Goal: Task Accomplishment & Management: Complete application form

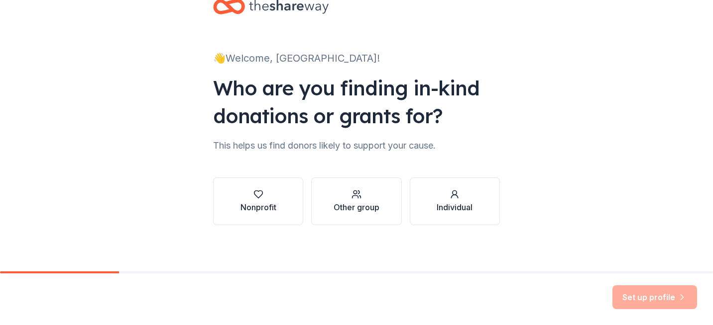
scroll to position [29, 0]
click at [263, 203] on div "Nonprofit" at bounding box center [258, 207] width 36 height 12
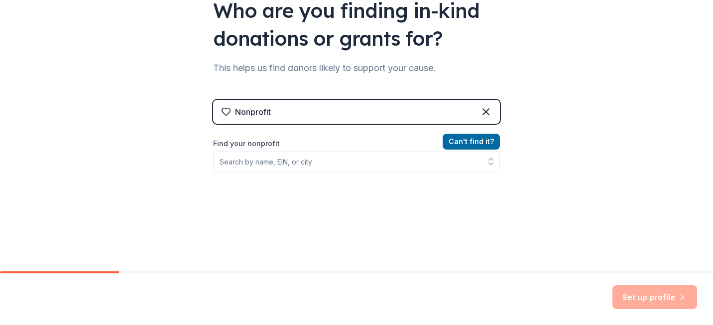
scroll to position [120, 0]
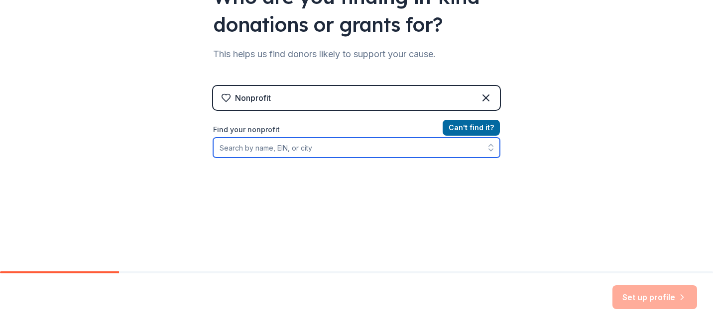
click at [347, 150] on input "Find your nonprofit" at bounding box center [356, 148] width 287 height 20
type input "45-2285031"
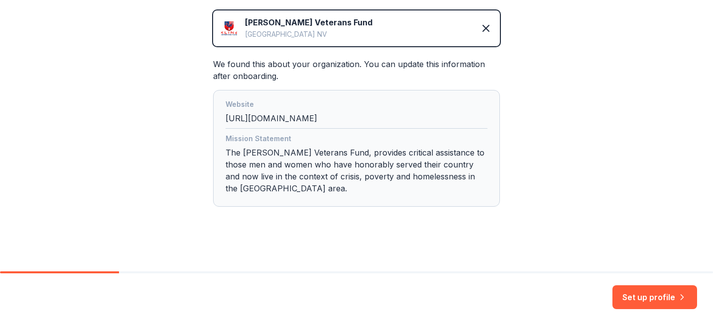
scroll to position [235, 0]
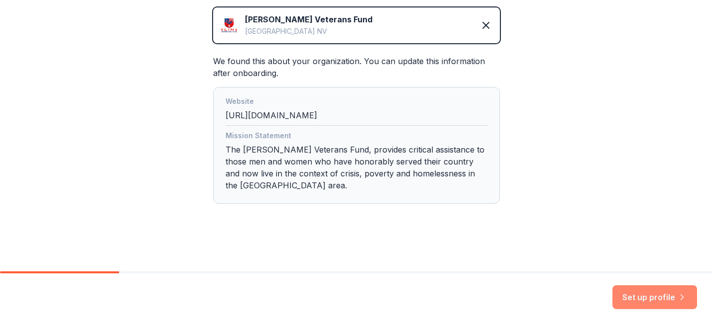
click at [647, 301] on button "Set up profile" at bounding box center [654, 298] width 85 height 24
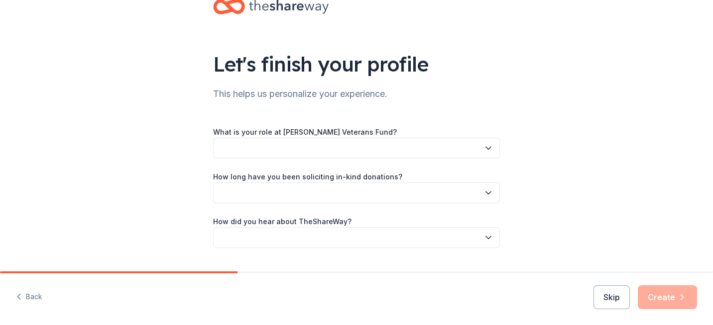
scroll to position [44, 0]
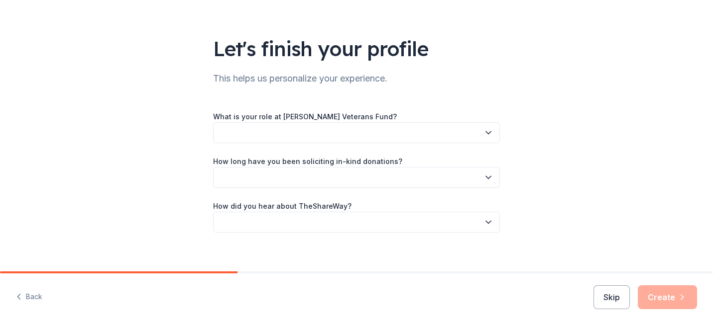
click at [483, 127] on button "button" at bounding box center [356, 132] width 287 height 21
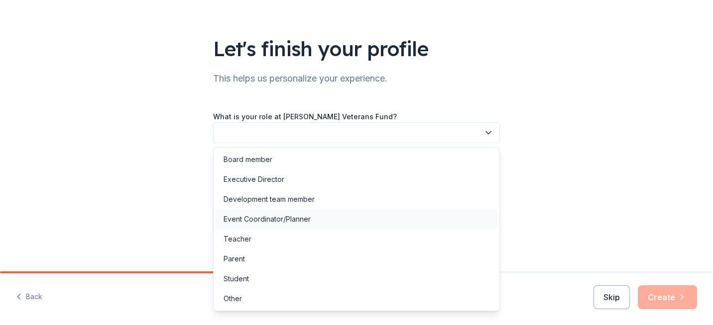
click at [267, 221] on div "Event Coordinator/Planner" at bounding box center [266, 220] width 87 height 12
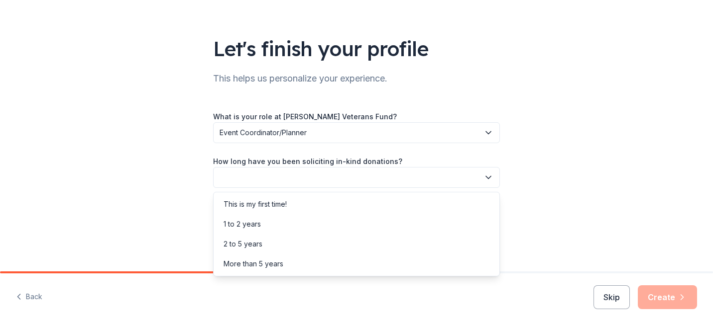
click at [286, 176] on button "button" at bounding box center [356, 177] width 287 height 21
click at [243, 249] on div "2 to 5 years" at bounding box center [242, 244] width 39 height 12
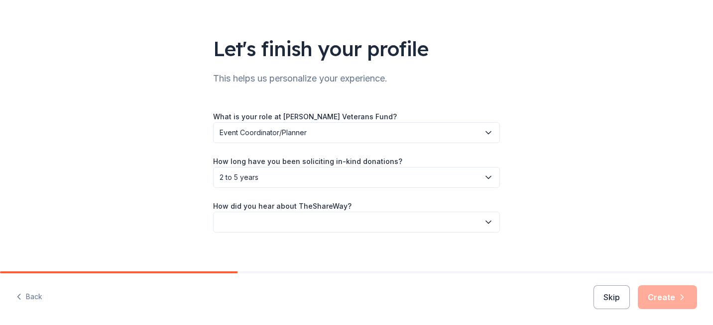
click at [253, 221] on button "button" at bounding box center [356, 222] width 287 height 21
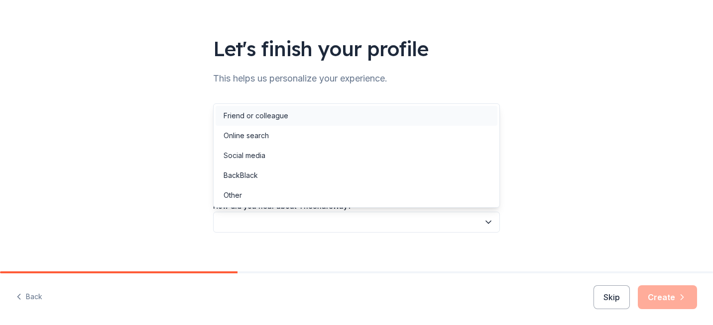
click at [264, 118] on div "Friend or colleague" at bounding box center [255, 116] width 65 height 12
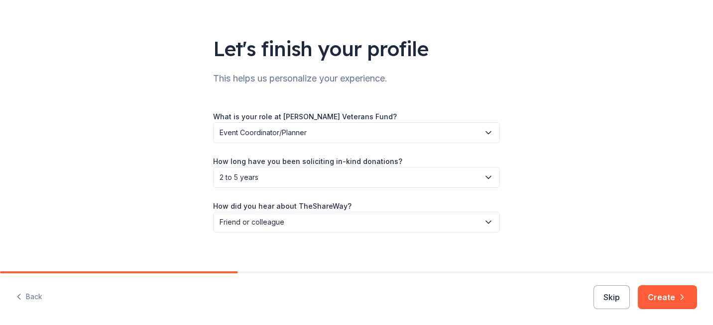
scroll to position [53, 0]
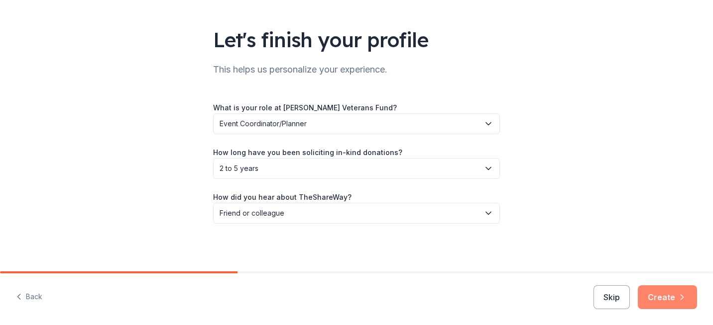
click at [666, 292] on button "Create" at bounding box center [667, 298] width 59 height 24
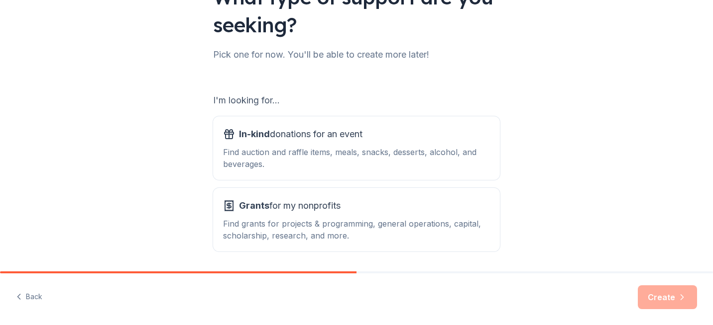
scroll to position [104, 0]
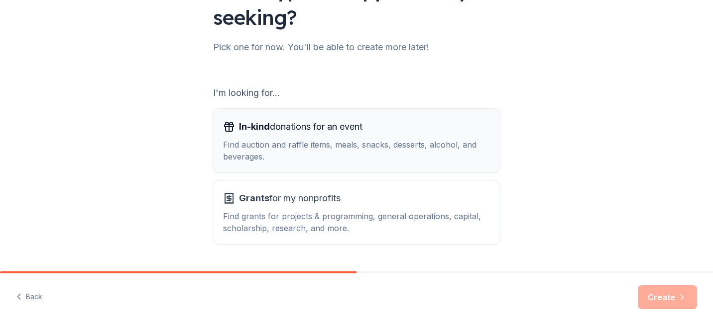
click at [416, 148] on div "Find auction and raffle items, meals, snacks, desserts, alcohol, and beverages." at bounding box center [356, 151] width 267 height 24
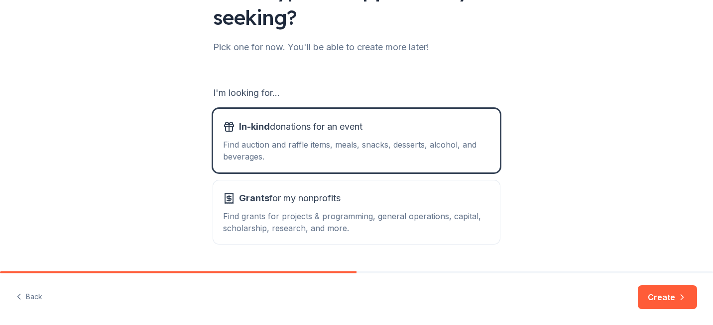
scroll to position [130, 0]
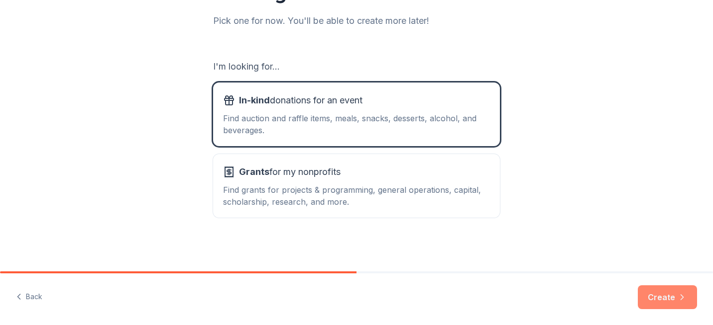
click at [663, 297] on button "Create" at bounding box center [667, 298] width 59 height 24
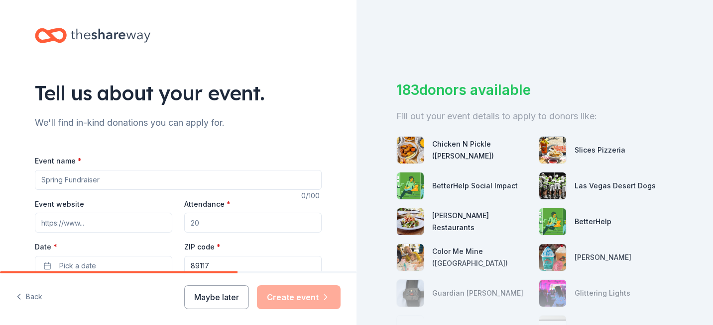
click at [215, 179] on input "Event name *" at bounding box center [178, 180] width 287 height 20
type input "Salute to Veterans Charity Golf Classic"
type input "w"
type input "https://www.givebutter.com/salute25"
click at [239, 219] on input "Attendance *" at bounding box center [252, 223] width 137 height 20
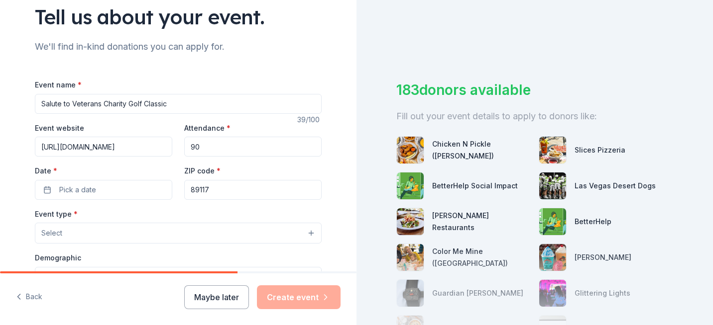
scroll to position [91, 0]
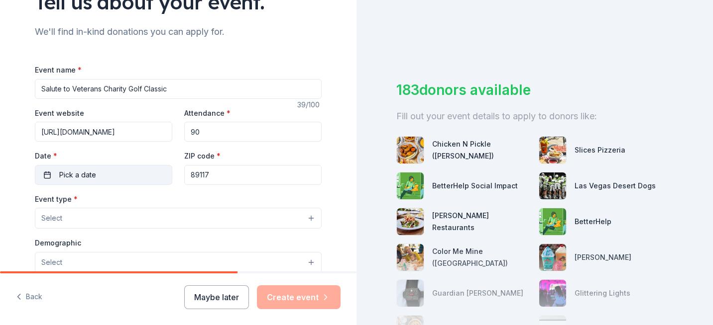
click at [98, 177] on button "Pick a date" at bounding box center [103, 175] width 137 height 20
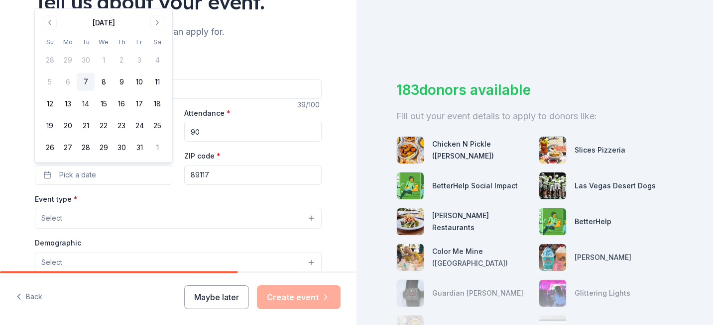
click at [220, 138] on input "90" at bounding box center [252, 132] width 137 height 20
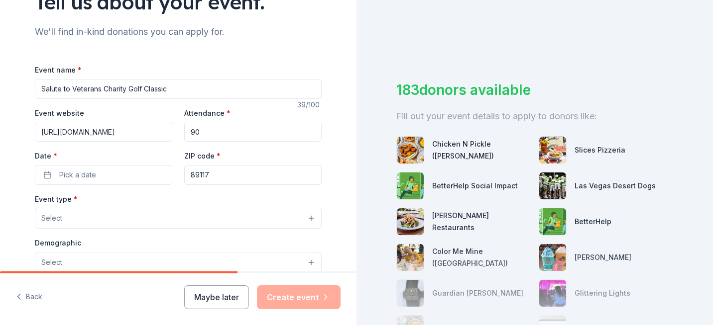
type input "9"
type input "125"
click at [118, 174] on button "Pick a date" at bounding box center [103, 175] width 137 height 20
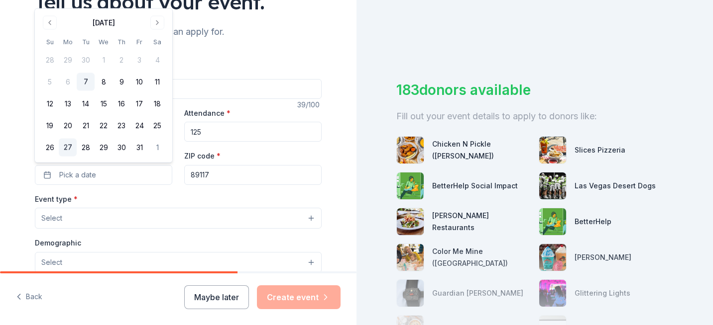
click at [69, 146] on button "27" at bounding box center [68, 148] width 18 height 18
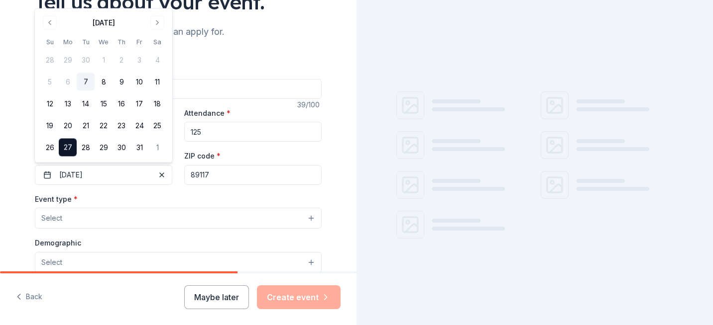
click at [86, 221] on button "Select" at bounding box center [178, 218] width 287 height 21
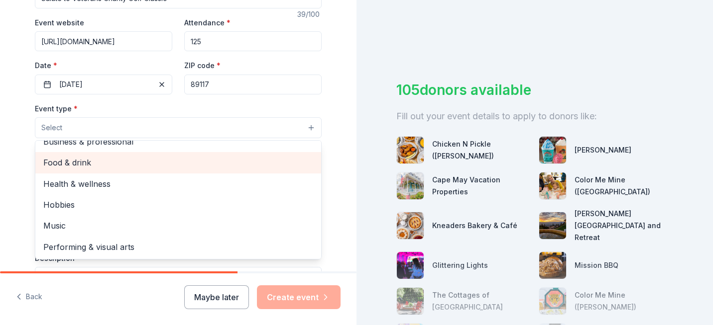
scroll to position [0, 0]
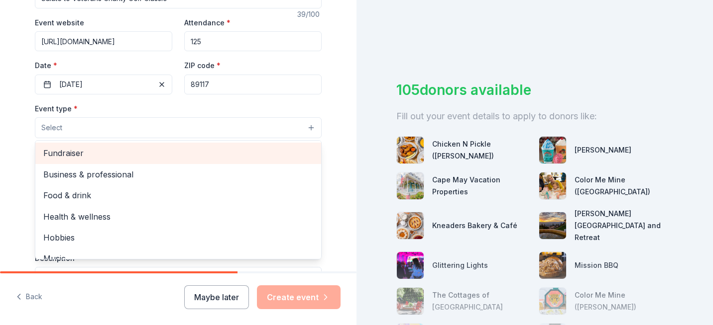
click at [74, 156] on span "Fundraiser" at bounding box center [178, 153] width 270 height 13
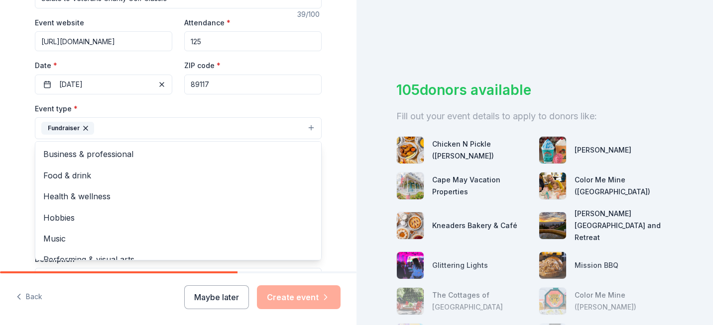
click at [5, 223] on div "Tell us about your event. We'll find in-kind donations you can apply for. Event…" at bounding box center [178, 149] width 356 height 663
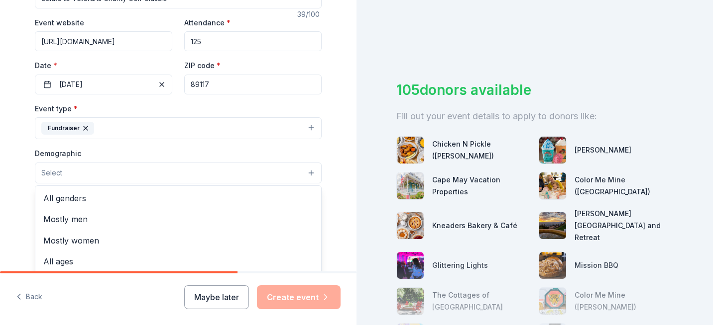
click at [72, 173] on button "Select" at bounding box center [178, 173] width 287 height 21
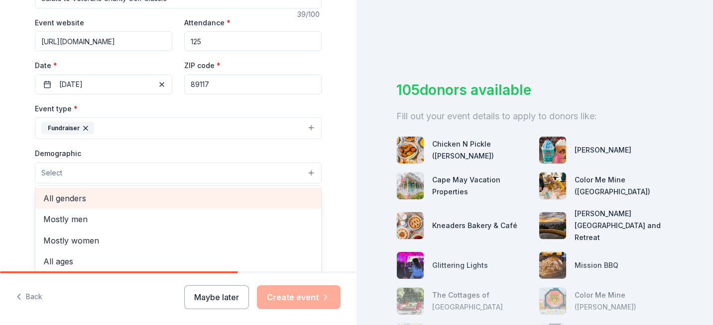
click at [76, 197] on span "All genders" at bounding box center [178, 198] width 270 height 13
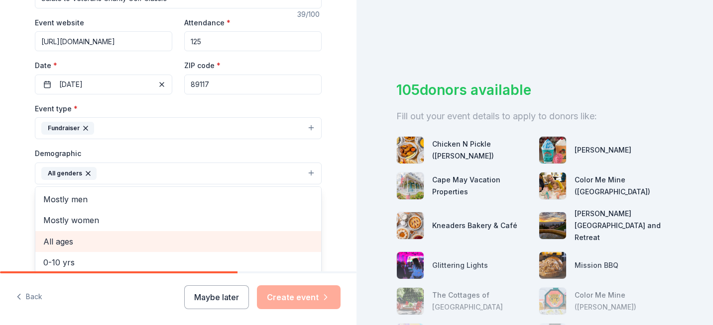
click at [68, 241] on span "All ages" at bounding box center [178, 241] width 270 height 13
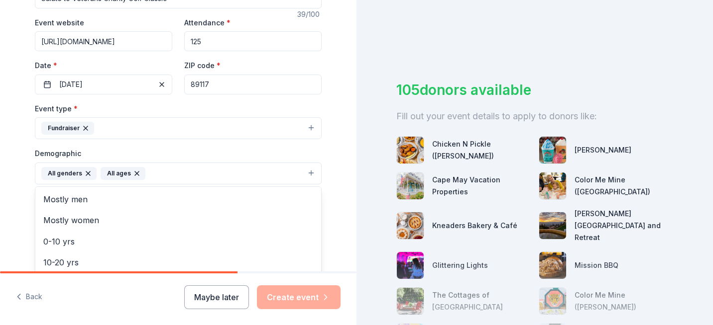
click at [330, 185] on div "Tell us about your event. We'll find in-kind donations you can apply for. Event…" at bounding box center [178, 150] width 319 height 664
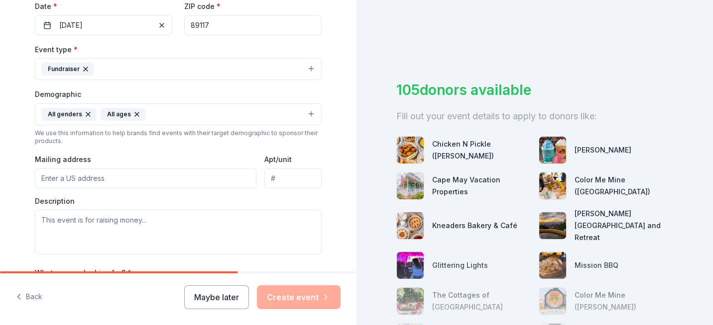
scroll to position [271, 0]
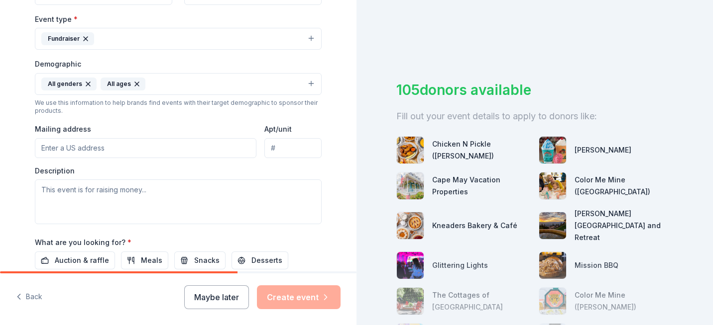
click at [238, 146] on input "Mailing address" at bounding box center [145, 148] width 221 height 20
type input "7881 W Charleston Blvd, Suite 165"
click at [287, 150] on input "Apt/unit" at bounding box center [292, 148] width 57 height 20
type input "165"
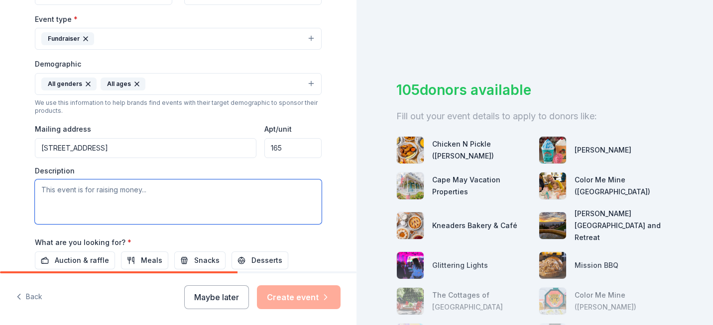
click at [182, 195] on textarea at bounding box center [178, 202] width 287 height 45
click at [204, 198] on textarea at bounding box center [178, 202] width 287 height 45
paste textarea "Make an impact this Veterans Day by participating in the 7th annual Salute to V…"
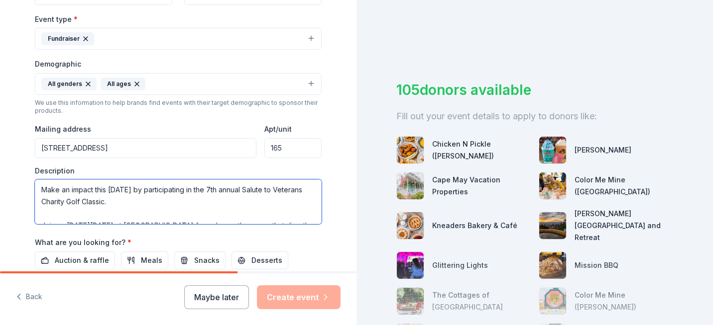
scroll to position [18, 0]
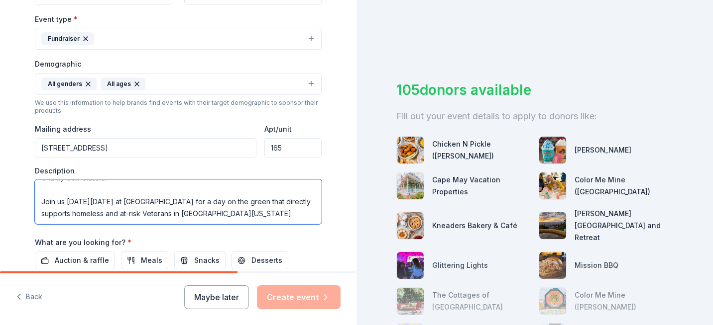
paste textarea "100% of net proceeds provide immediate housing assistance and supportive servic…"
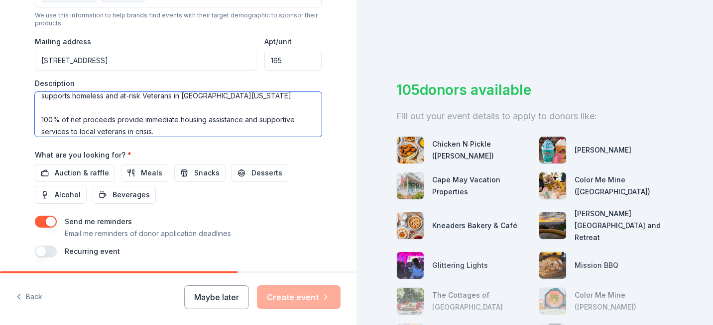
scroll to position [362, 0]
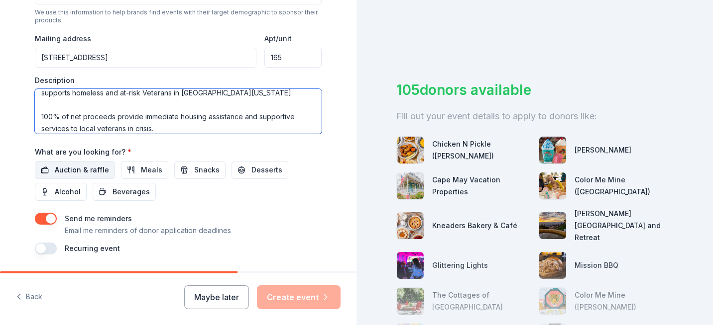
type textarea "Make an impact this Veterans Day by participating in the 7th annual Salute to V…"
click at [67, 171] on span "Auction & raffle" at bounding box center [82, 170] width 54 height 12
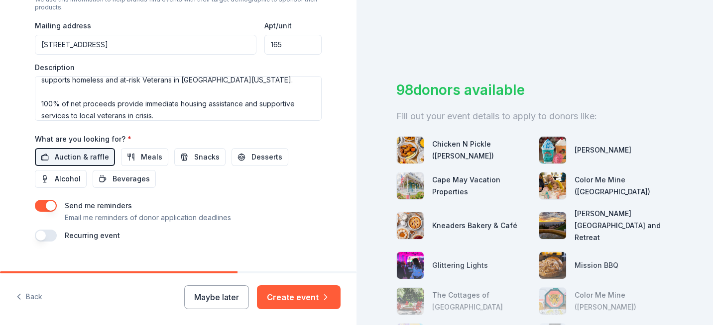
scroll to position [393, 0]
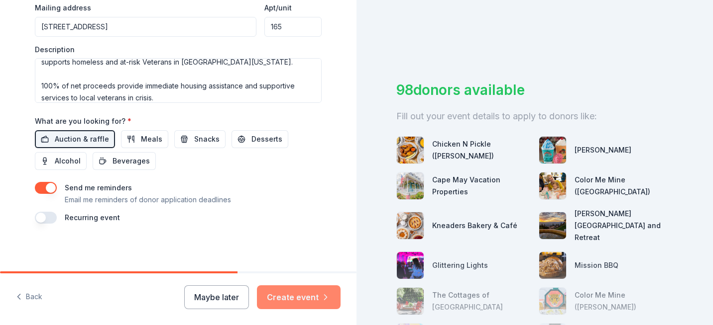
click at [303, 302] on button "Create event" at bounding box center [299, 298] width 84 height 24
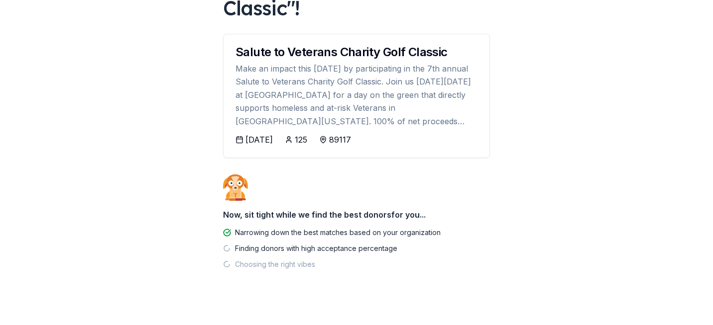
scroll to position [136, 0]
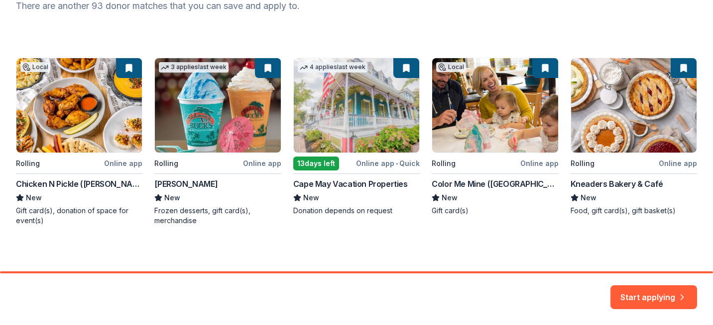
scroll to position [147, 0]
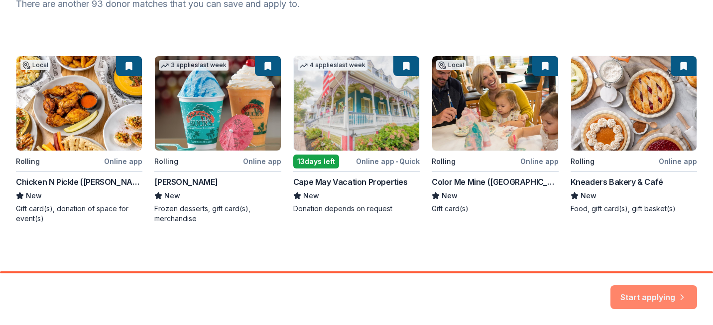
click at [667, 294] on button "Start applying" at bounding box center [653, 292] width 87 height 24
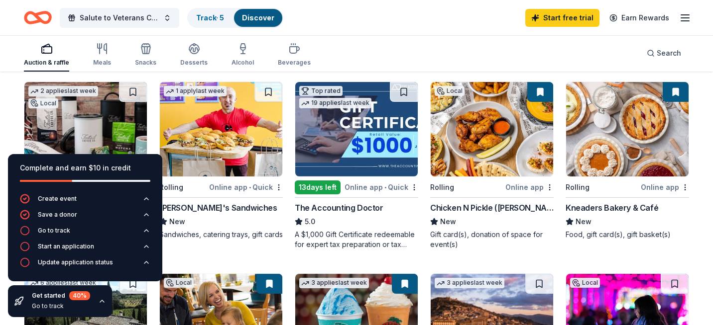
scroll to position [103, 0]
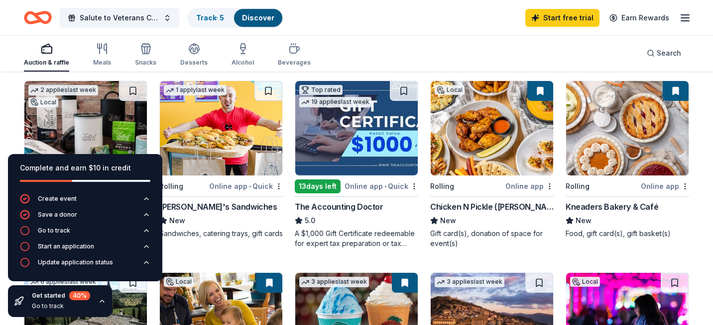
click at [104, 304] on icon "button" at bounding box center [102, 302] width 8 height 8
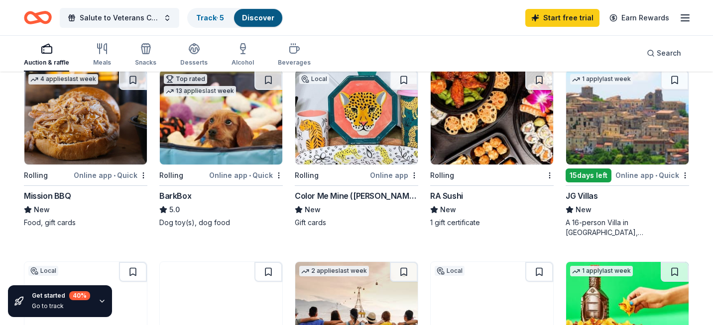
scroll to position [501, 0]
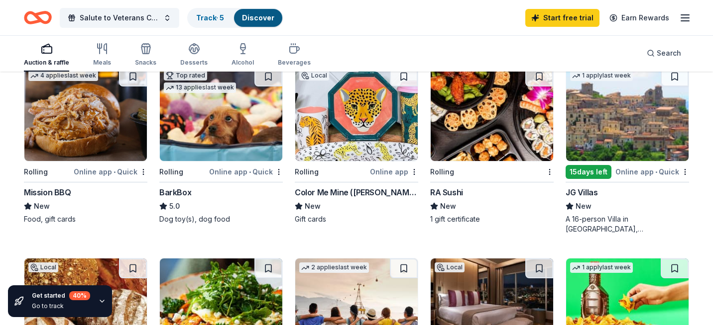
click at [485, 118] on img at bounding box center [492, 114] width 122 height 95
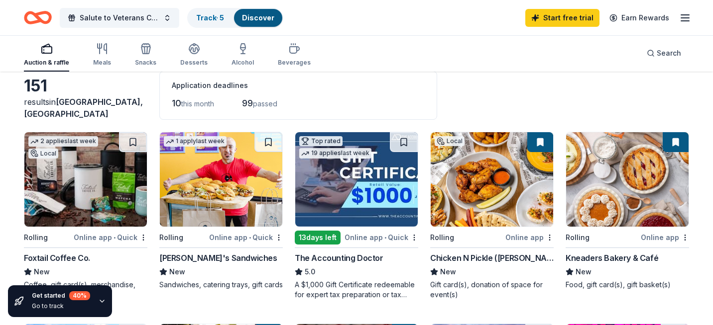
scroll to position [51, 0]
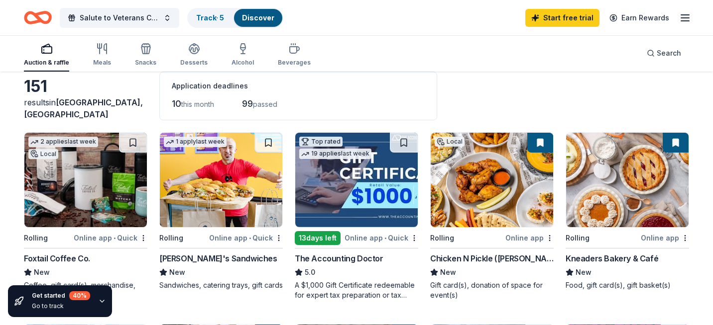
click at [468, 187] on img at bounding box center [492, 180] width 122 height 95
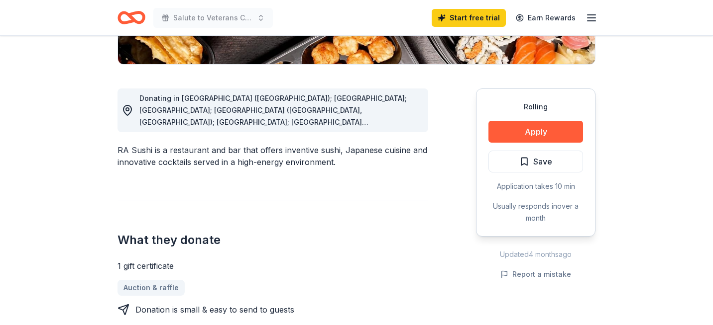
scroll to position [237, 0]
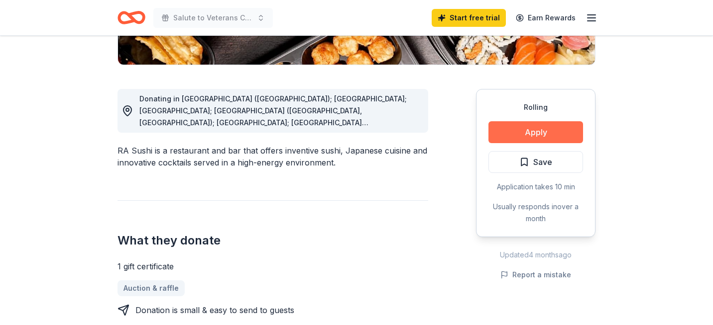
click at [545, 133] on button "Apply" at bounding box center [535, 132] width 95 height 22
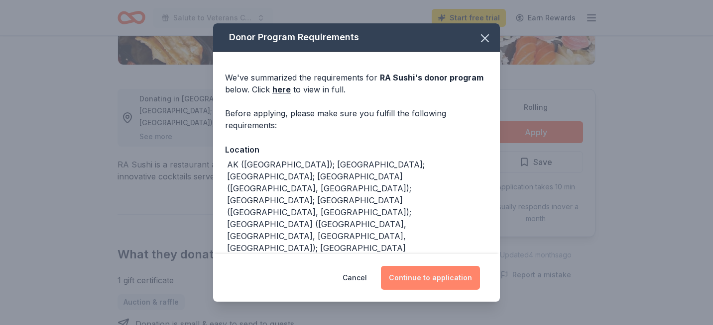
click at [440, 273] on button "Continue to application" at bounding box center [430, 278] width 99 height 24
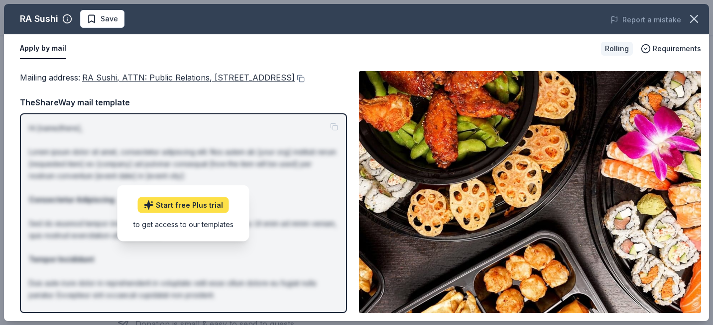
click at [190, 210] on link "Start free Plus trial" at bounding box center [183, 205] width 91 height 16
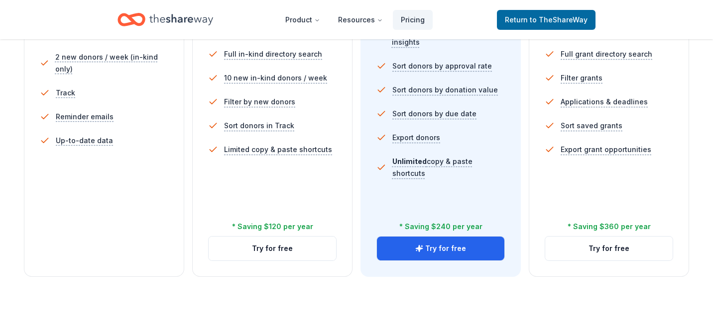
scroll to position [333, 0]
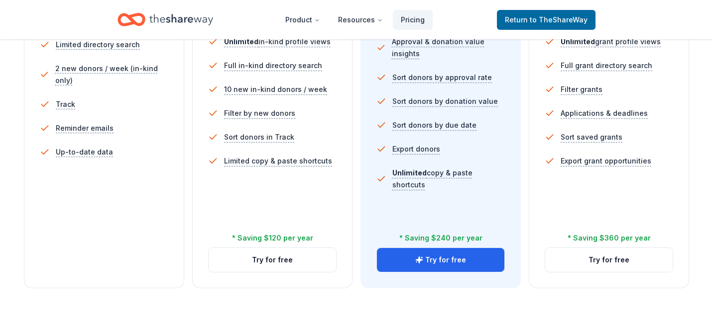
click at [102, 211] on div "5 profile views / month Limited directory search 2 new donors / week (in-kind o…" at bounding box center [104, 124] width 128 height 239
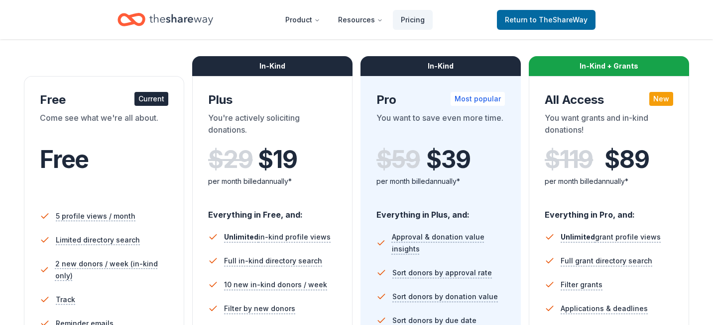
scroll to position [139, 0]
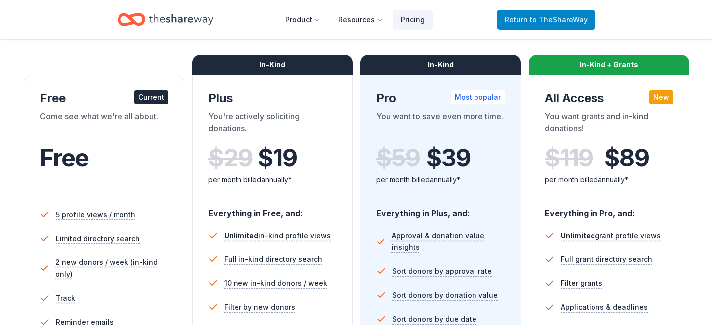
click at [559, 20] on span "to TheShareWay" at bounding box center [559, 19] width 58 height 8
